Goal: Task Accomplishment & Management: Use online tool/utility

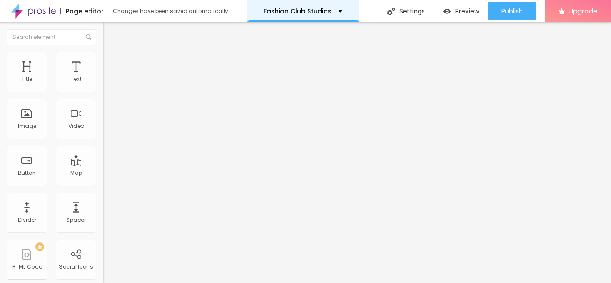
click at [306, 9] on p "Fashion Club Studios" at bounding box center [297, 11] width 68 height 6
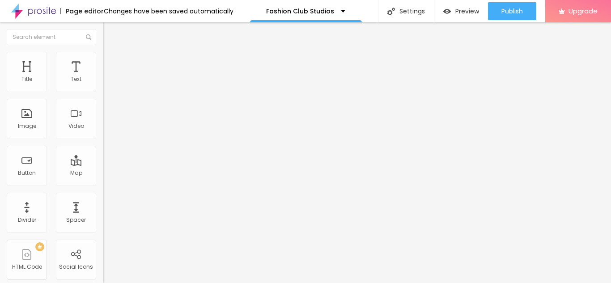
click at [110, 34] on div "Edit Text" at bounding box center [130, 32] width 41 height 7
click at [38, 126] on div "Image" at bounding box center [27, 119] width 40 height 40
click at [27, 123] on div "Image" at bounding box center [27, 126] width 18 height 6
click at [103, 52] on ul "Content Style Advanced" at bounding box center [154, 56] width 103 height 27
click at [103, 61] on li "Advanced" at bounding box center [154, 65] width 103 height 9
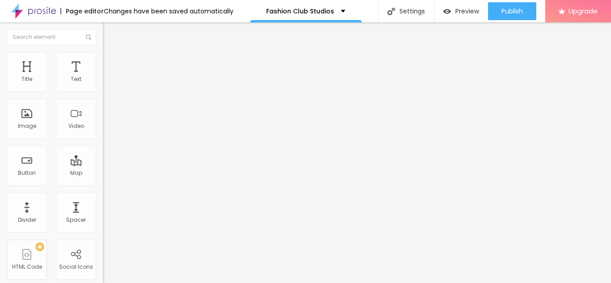
click at [110, 31] on img "button" at bounding box center [113, 32] width 7 height 7
click at [110, 34] on img "button" at bounding box center [113, 32] width 7 height 7
click at [103, 81] on span "Boxed" at bounding box center [111, 78] width 17 height 8
click at [103, 55] on img at bounding box center [107, 56] width 8 height 8
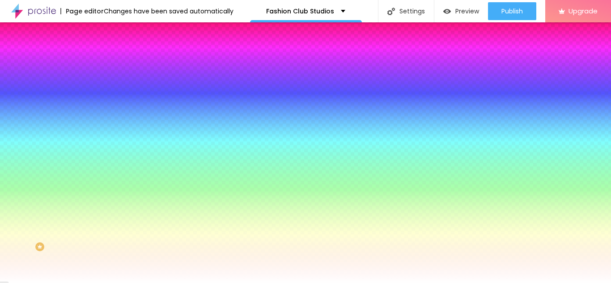
click at [103, 82] on span "Change image" at bounding box center [127, 79] width 48 height 8
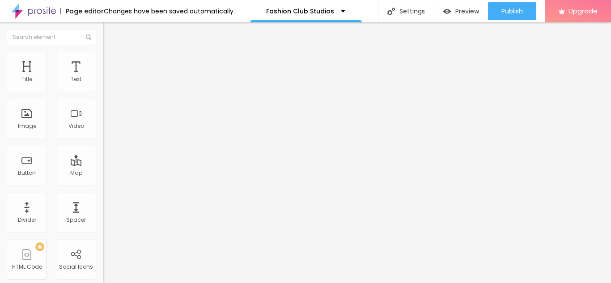
click at [111, 62] on span "Style" at bounding box center [117, 58] width 13 height 8
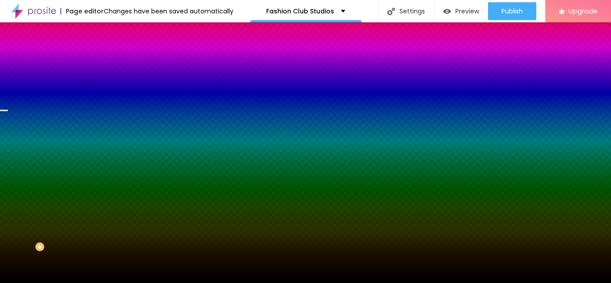
click at [103, 82] on span "Change image" at bounding box center [127, 79] width 48 height 8
click at [103, 93] on span "Parallax" at bounding box center [114, 89] width 22 height 8
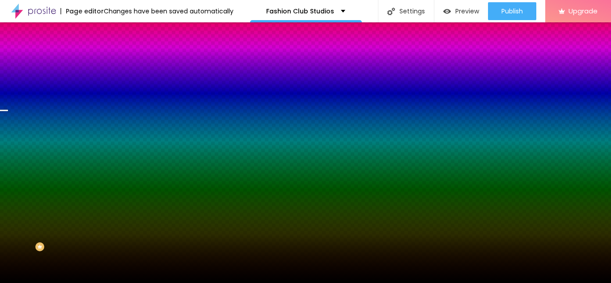
click at [103, 93] on span "Parallax" at bounding box center [114, 89] width 22 height 8
click at [103, 61] on li "Advanced" at bounding box center [154, 65] width 103 height 9
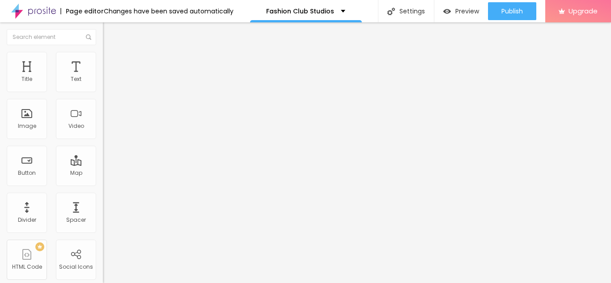
click at [110, 30] on img "button" at bounding box center [113, 32] width 7 height 7
click at [103, 52] on li "Style" at bounding box center [154, 56] width 103 height 9
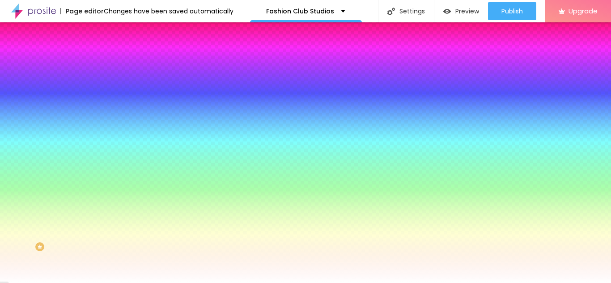
click at [110, 34] on img "button" at bounding box center [113, 32] width 7 height 7
